Goal: Task Accomplishment & Management: Manage account settings

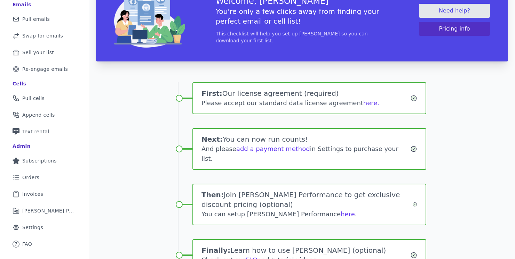
scroll to position [110, 0]
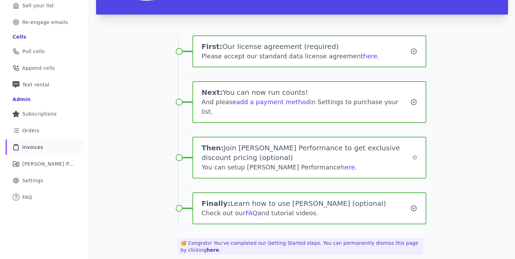
click at [43, 146] on link "Clipboard Icon Outline of a clipboard Invoices" at bounding box center [45, 147] width 78 height 15
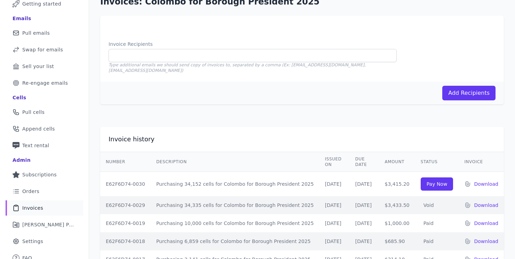
scroll to position [52, 0]
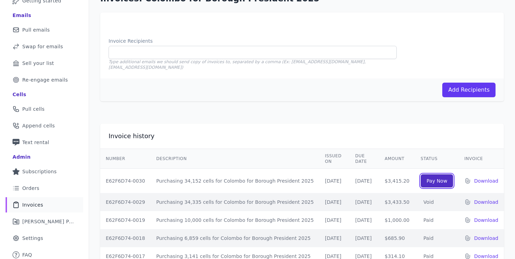
click at [435, 175] on link "Pay Now" at bounding box center [436, 181] width 33 height 13
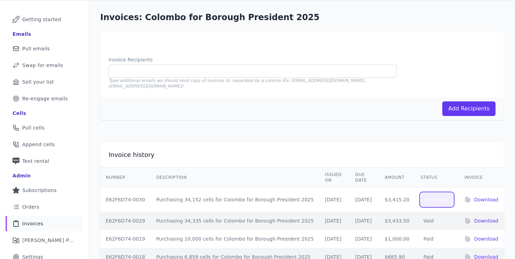
scroll to position [45, 0]
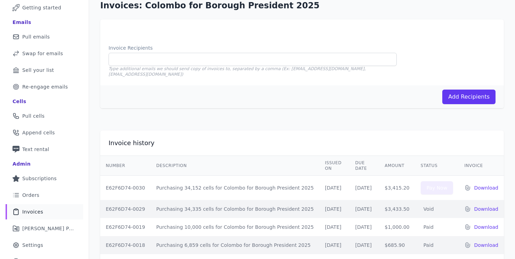
click at [289, 120] on div "Invoice history Number Description Issued on Due Date Amount Status Invoice E62…" at bounding box center [302, 202] width 426 height 164
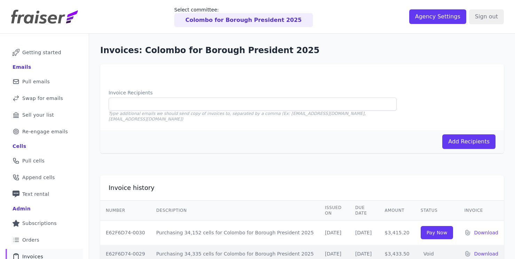
click at [288, 143] on div "Add Recipients" at bounding box center [301, 141] width 403 height 23
click at [293, 176] on div "Invoice history Number Description Issued on Due Date Amount Status Invoice E62…" at bounding box center [301, 247] width 403 height 142
click at [441, 18] on input "Agency Settings" at bounding box center [437, 16] width 57 height 15
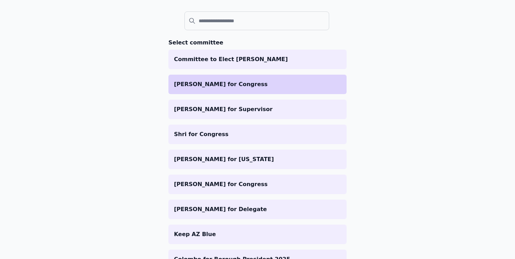
scroll to position [77, 0]
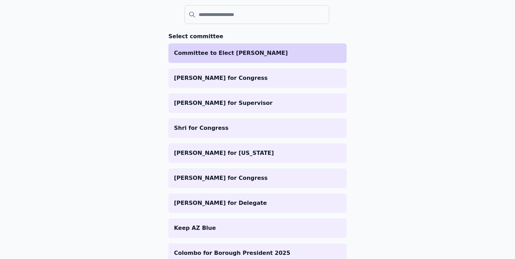
click at [247, 57] on p "Committee to Elect [PERSON_NAME]" at bounding box center [257, 53] width 167 height 8
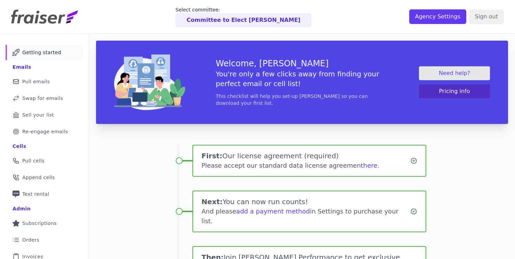
scroll to position [110, 0]
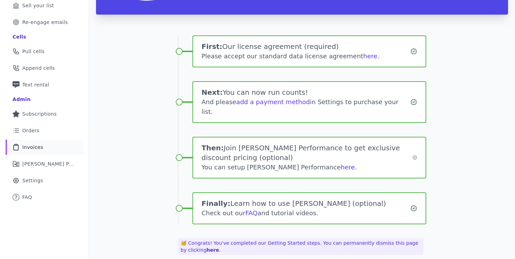
click at [35, 148] on span "Invoices" at bounding box center [32, 147] width 21 height 7
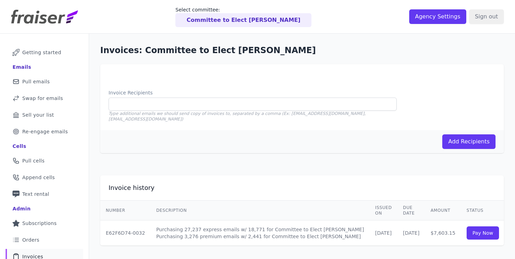
scroll to position [55, 0]
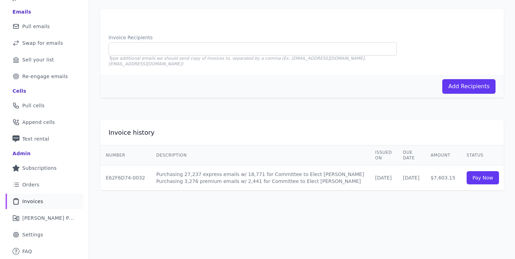
drag, startPoint x: 408, startPoint y: 173, endPoint x: 421, endPoint y: 202, distance: 31.6
click at [429, 174] on td "$7,603.15" at bounding box center [443, 178] width 36 height 25
copy td "$7,603.15"
click at [473, 219] on div "Invoices: Committee to Elect Zach Conine Invoice Recipients Type additional ema…" at bounding box center [302, 118] width 426 height 281
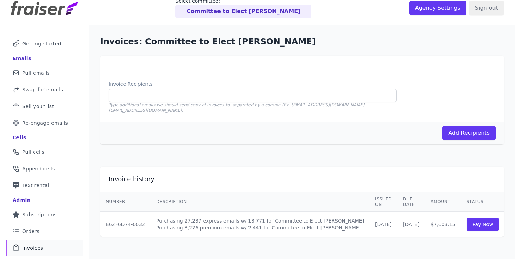
scroll to position [0, 0]
